Goal: Find specific page/section: Find specific page/section

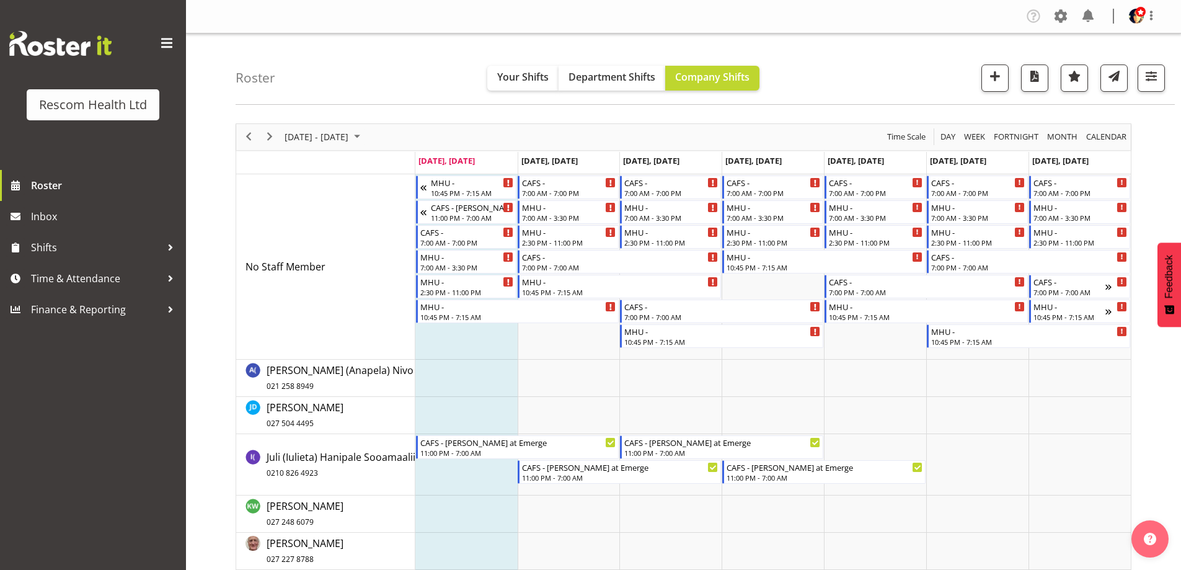
scroll to position [59, 0]
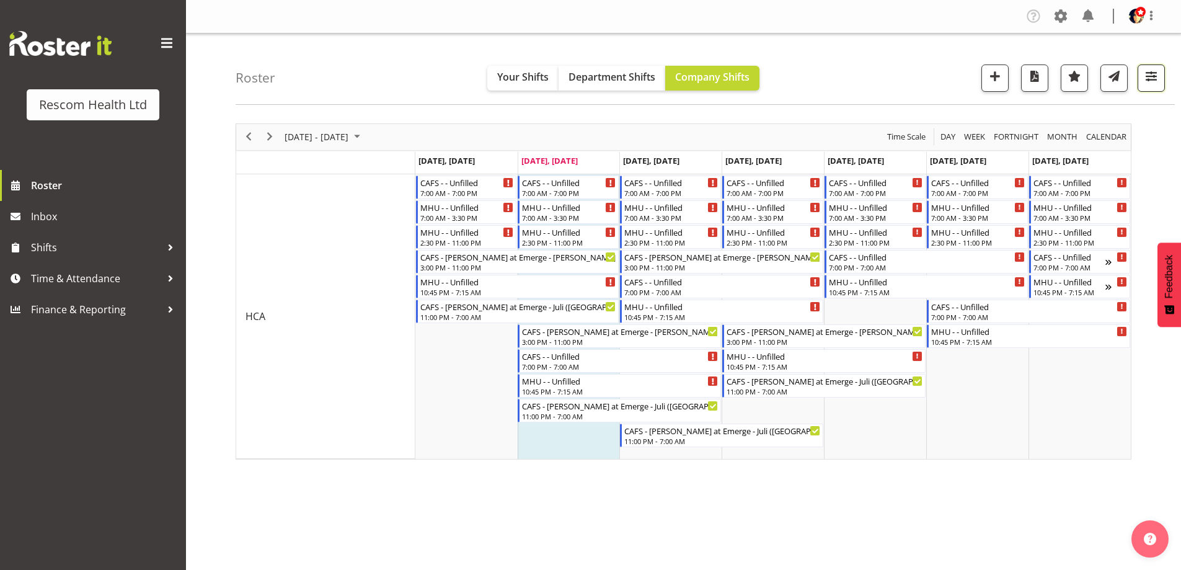
click at [1146, 76] on span "button" at bounding box center [1152, 76] width 16 height 16
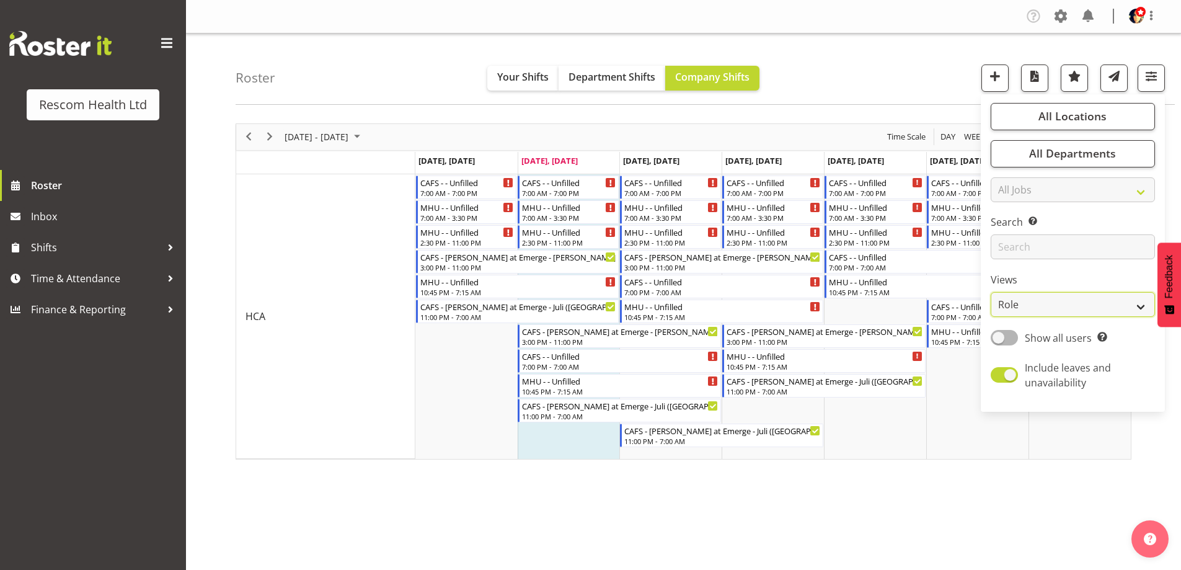
click at [1031, 303] on select "Staff Role Shift - Horizontal Shift - Vertical Staff - Location" at bounding box center [1073, 304] width 164 height 25
select select "staff"
click at [992, 292] on select "Staff Role Shift - Horizontal Shift - Vertical Staff - Location" at bounding box center [1073, 304] width 164 height 25
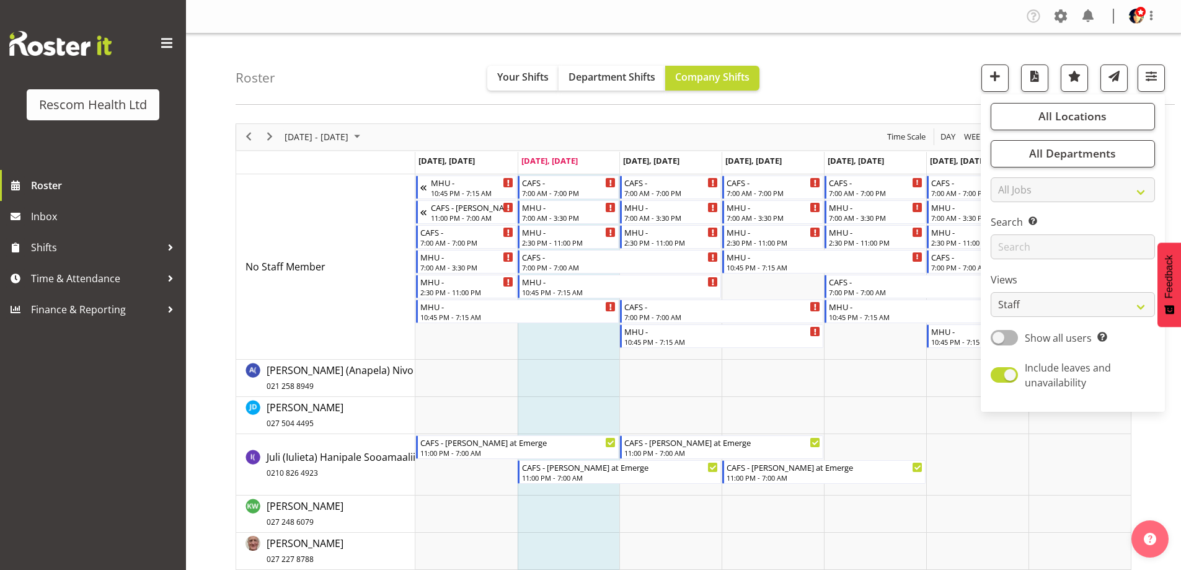
drag, startPoint x: 914, startPoint y: 71, endPoint x: 896, endPoint y: 83, distance: 22.0
click at [914, 71] on div "Roster Your Shifts Department Shifts Company Shifts All Locations Clear CAFS Co…" at bounding box center [706, 68] width 940 height 71
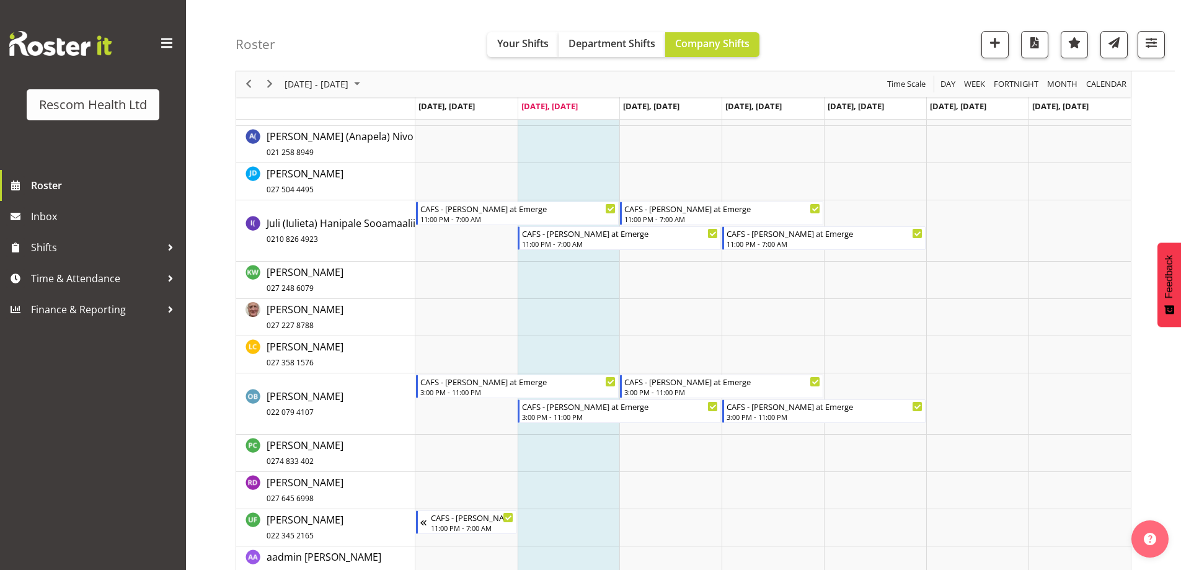
scroll to position [245, 0]
